Goal: Navigation & Orientation: Find specific page/section

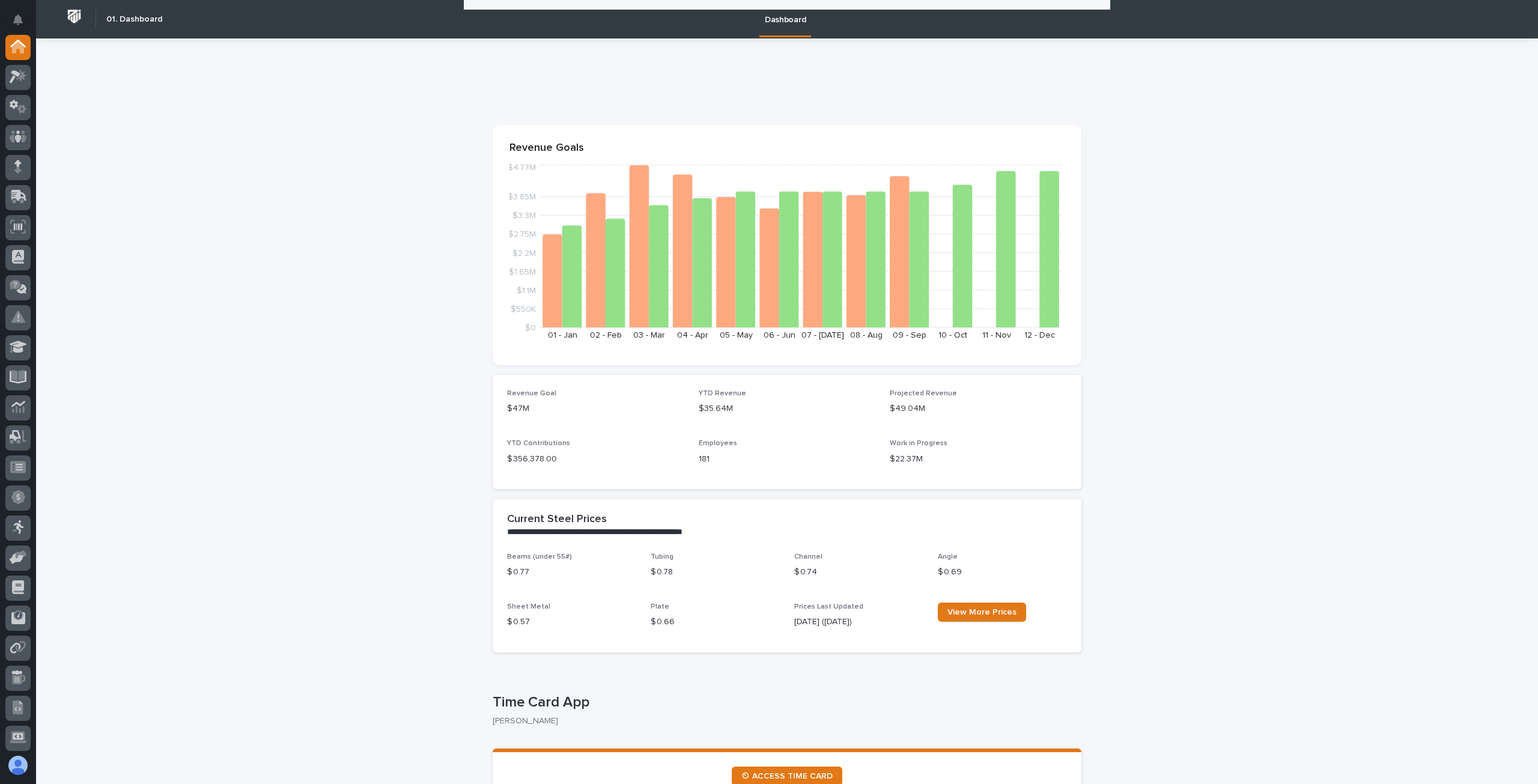
scroll to position [1121, 0]
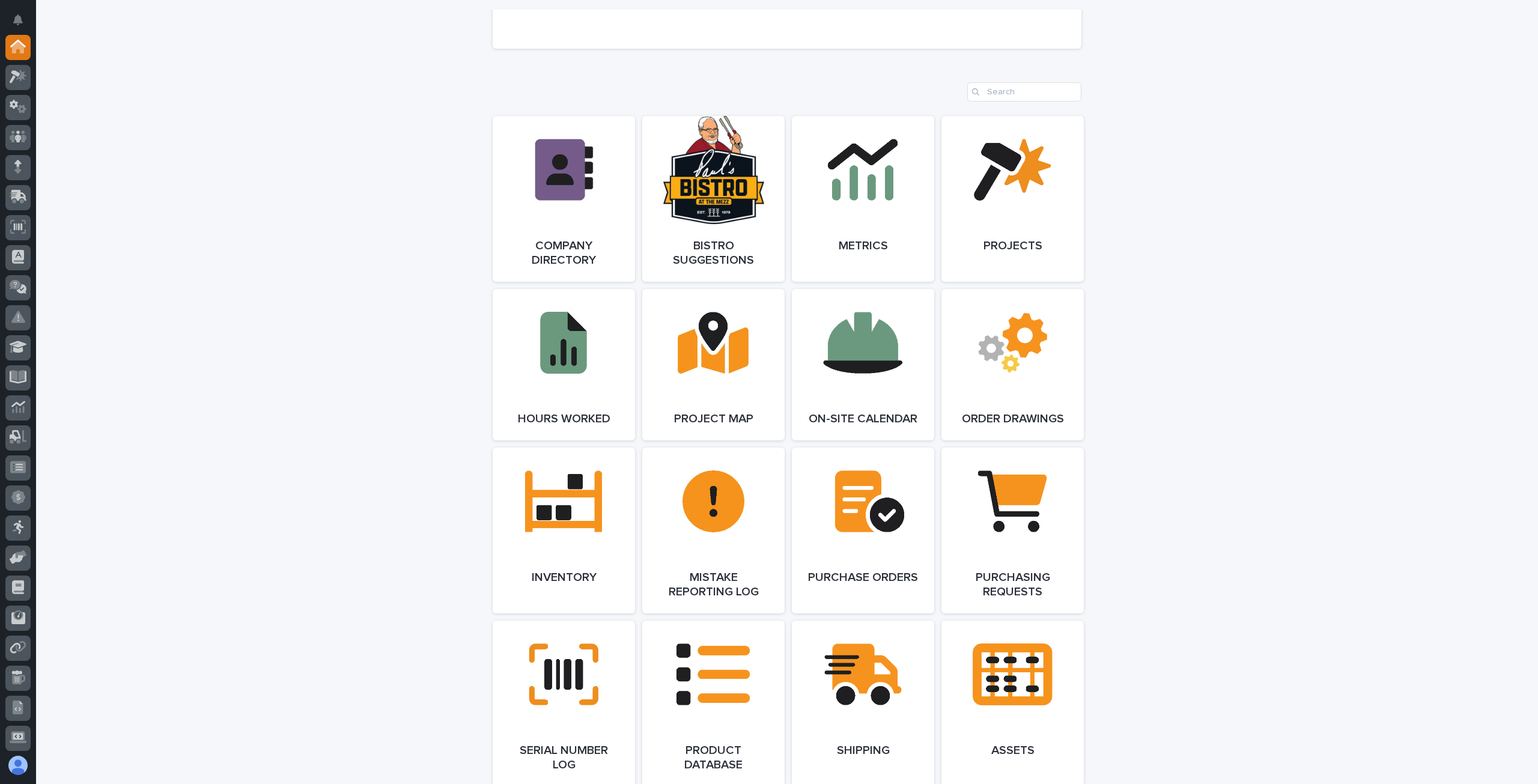
scroll to position [1082, 0]
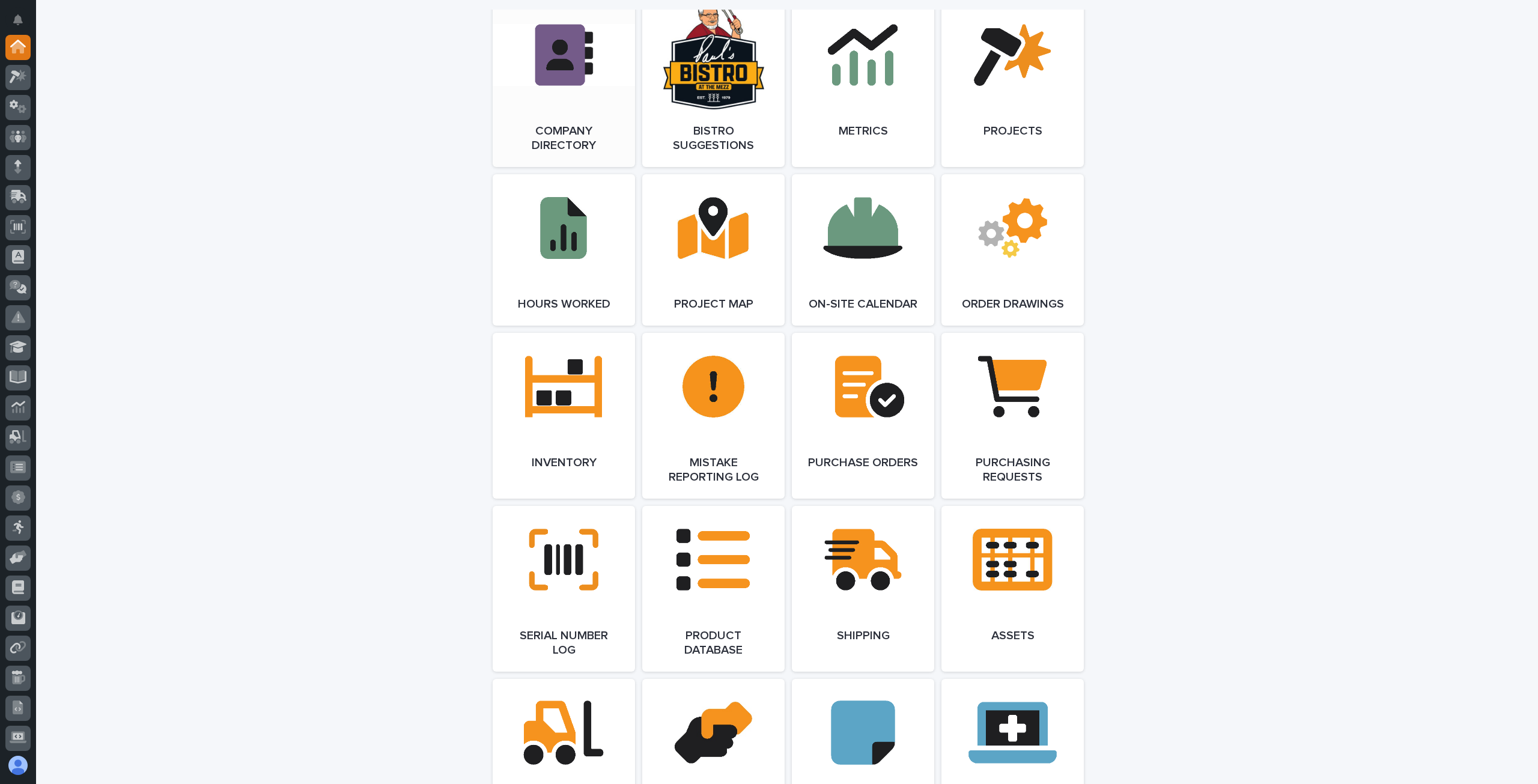
click at [576, 131] on link "Open Link" at bounding box center [564, 84] width 143 height 165
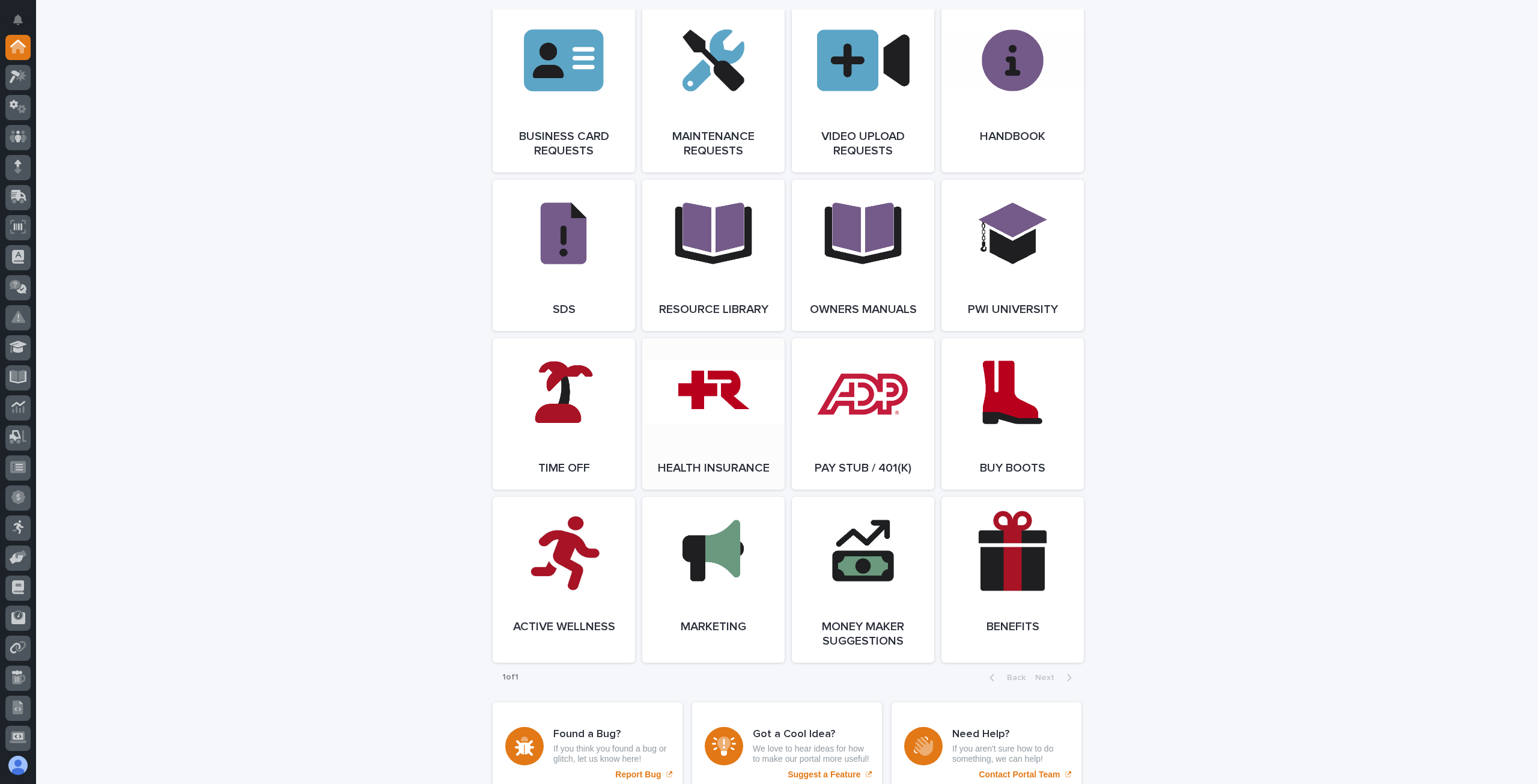
scroll to position [1922, 0]
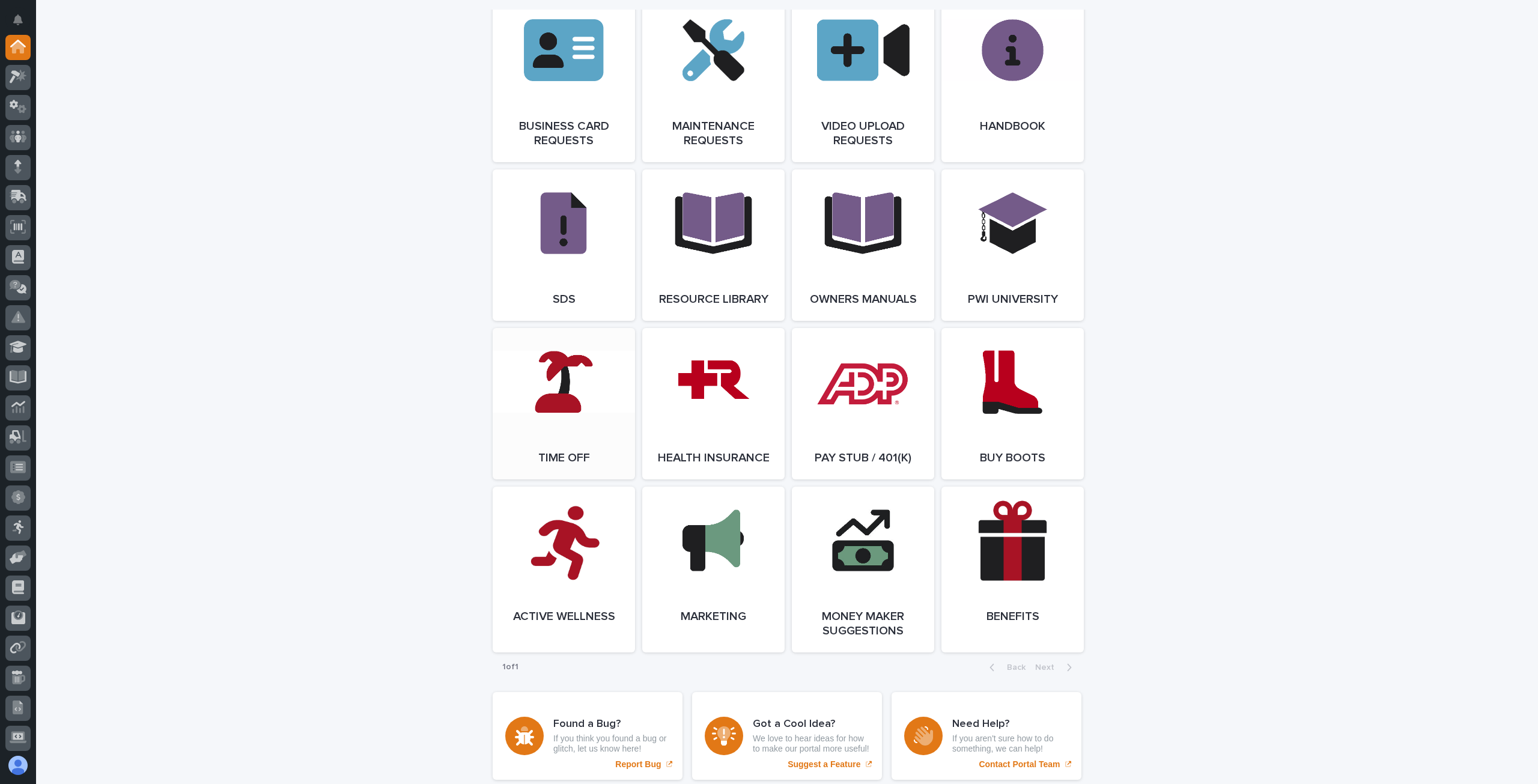
click at [565, 461] on link "Open Link" at bounding box center [564, 403] width 143 height 151
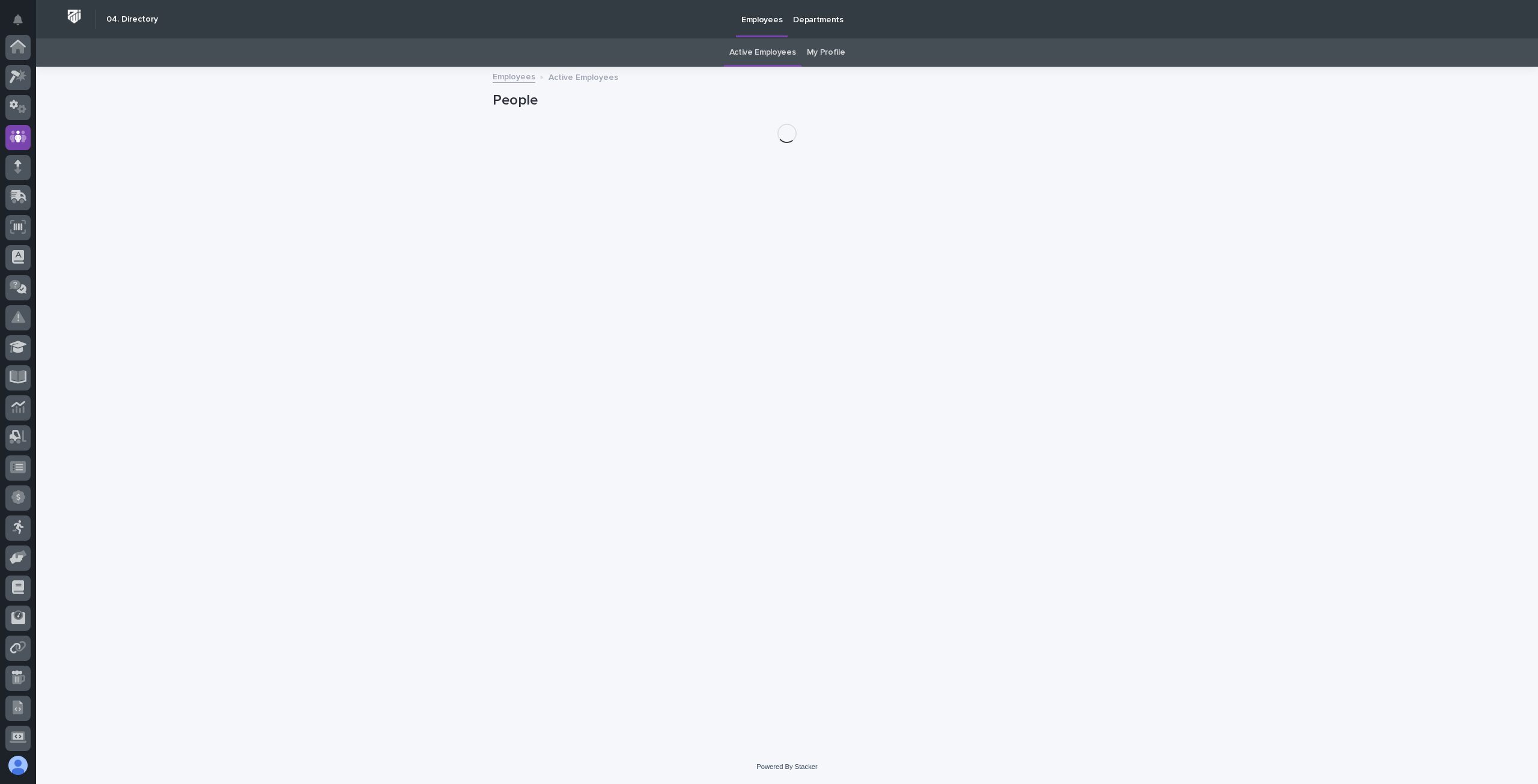
scroll to position [90, 0]
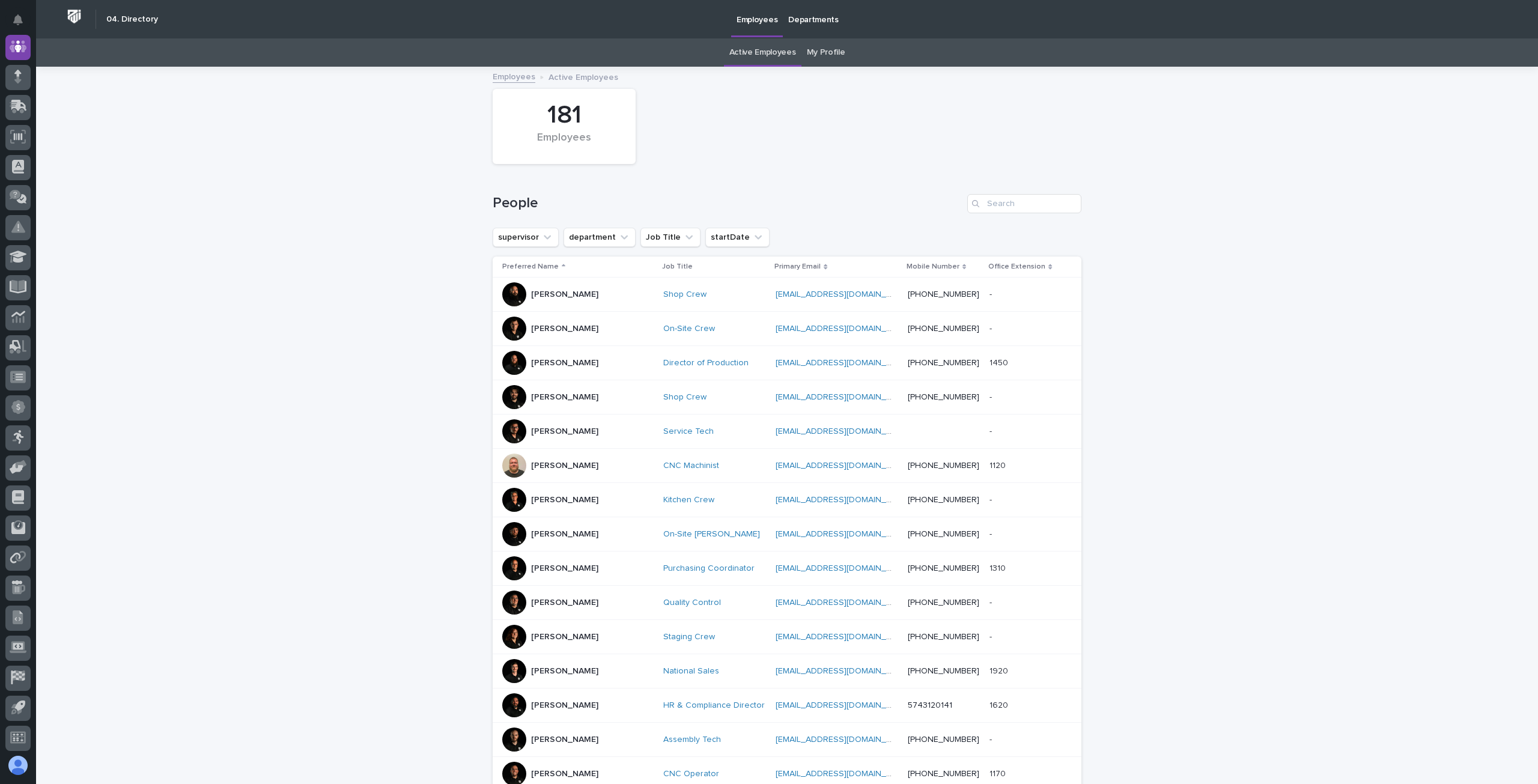
click at [827, 54] on link "My Profile" at bounding box center [826, 52] width 39 height 28
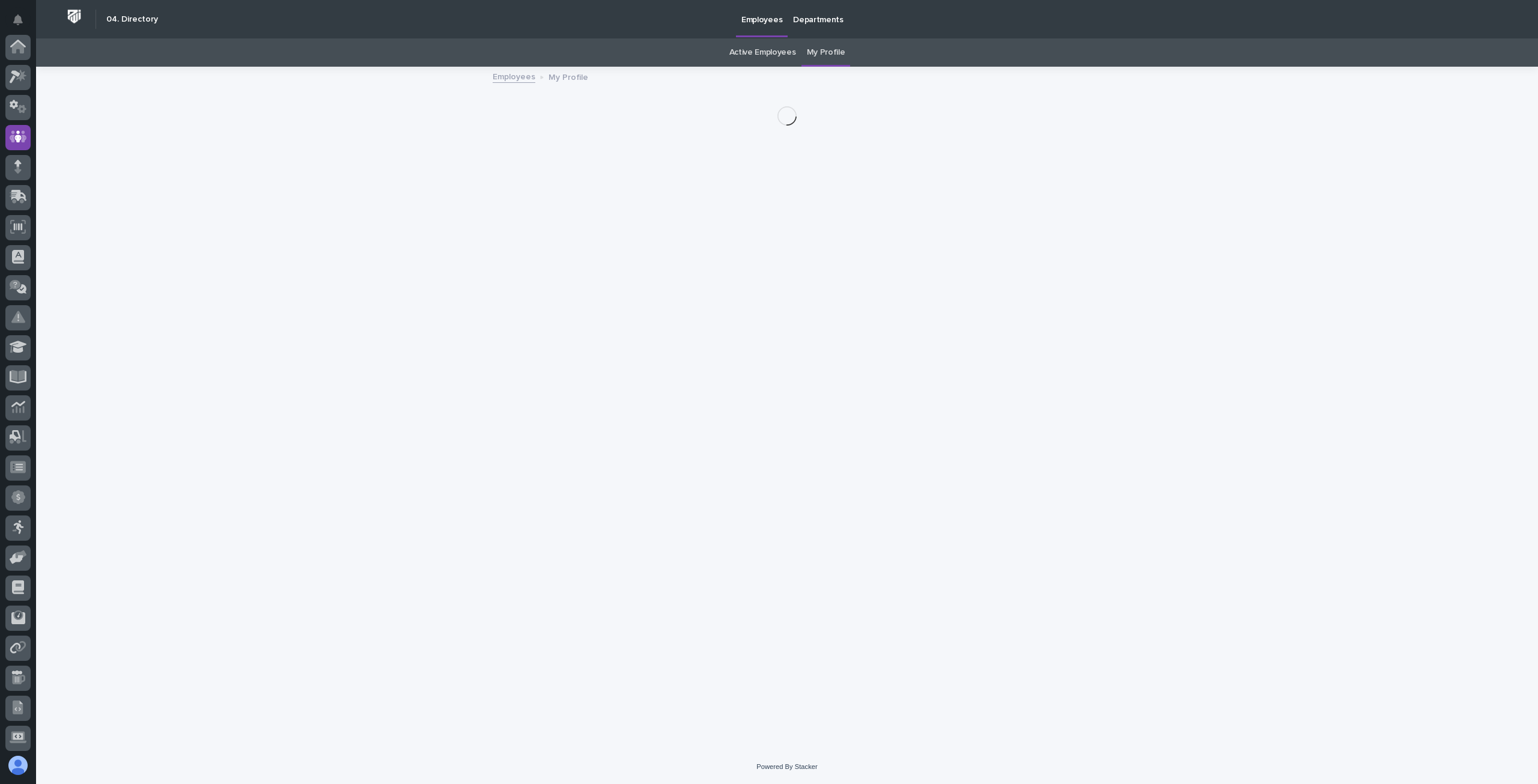
scroll to position [90, 0]
